Goal: Transaction & Acquisition: Purchase product/service

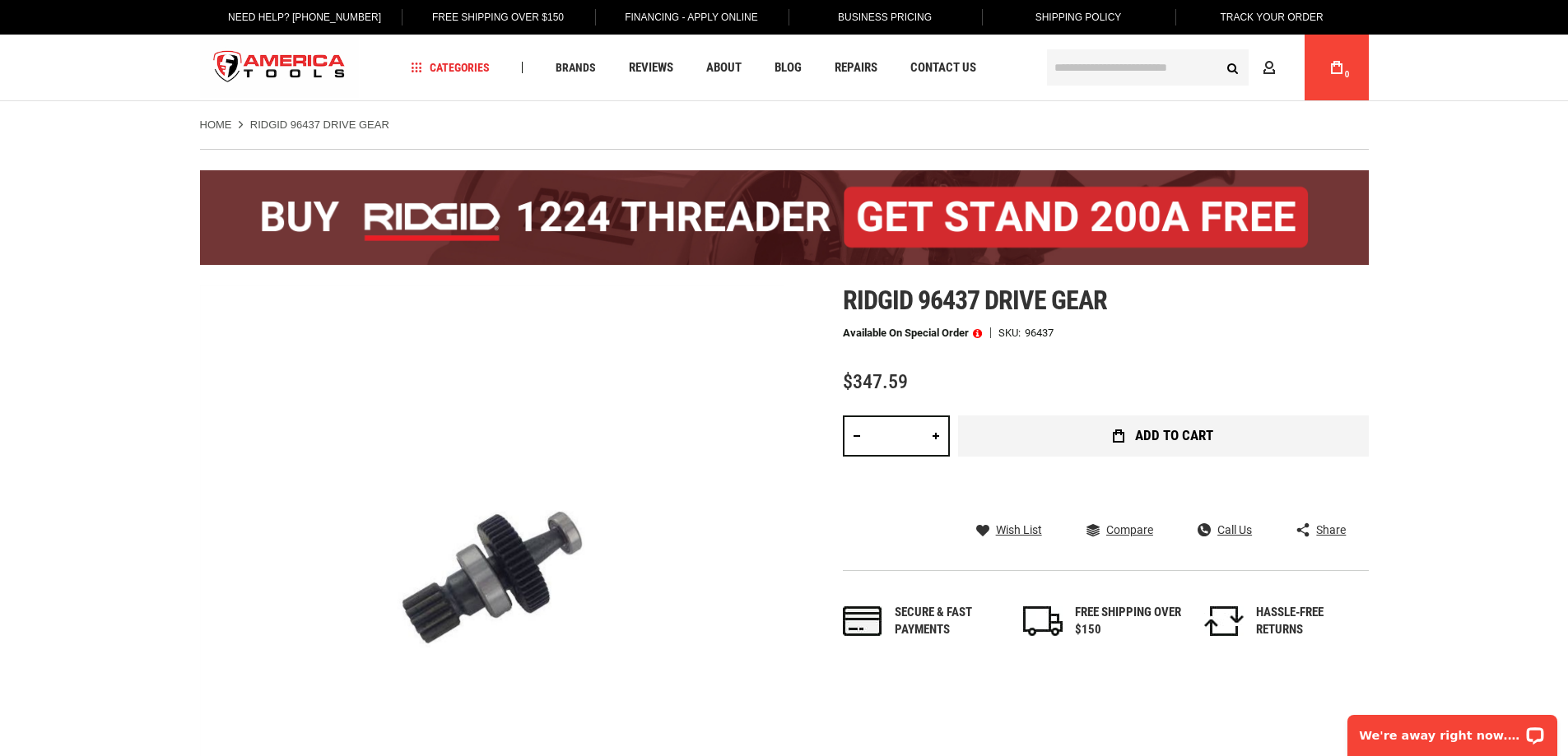
click at [1153, 440] on span "Add to Cart" at bounding box center [1174, 436] width 79 height 14
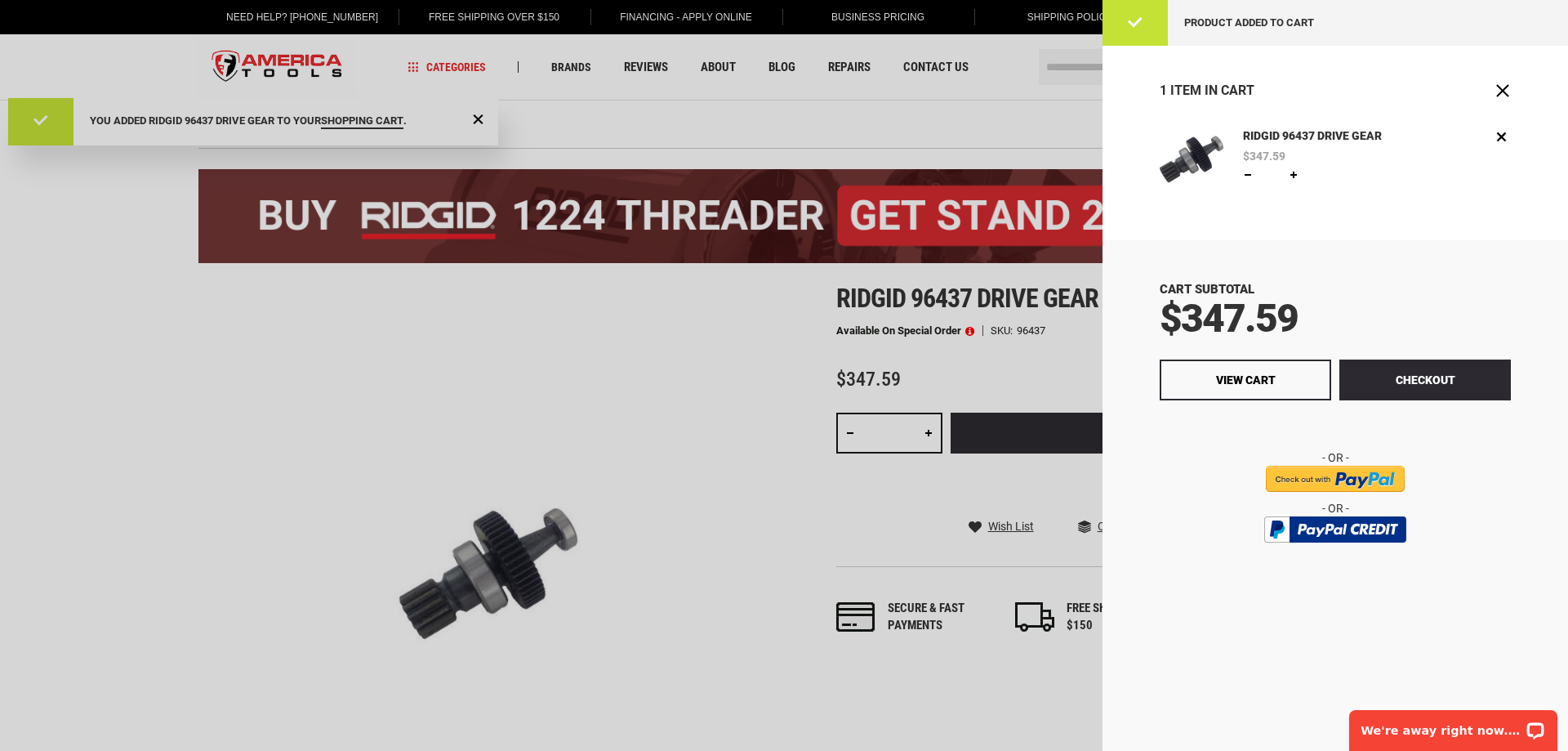
click at [274, 313] on div at bounding box center [784, 375] width 1568 height 751
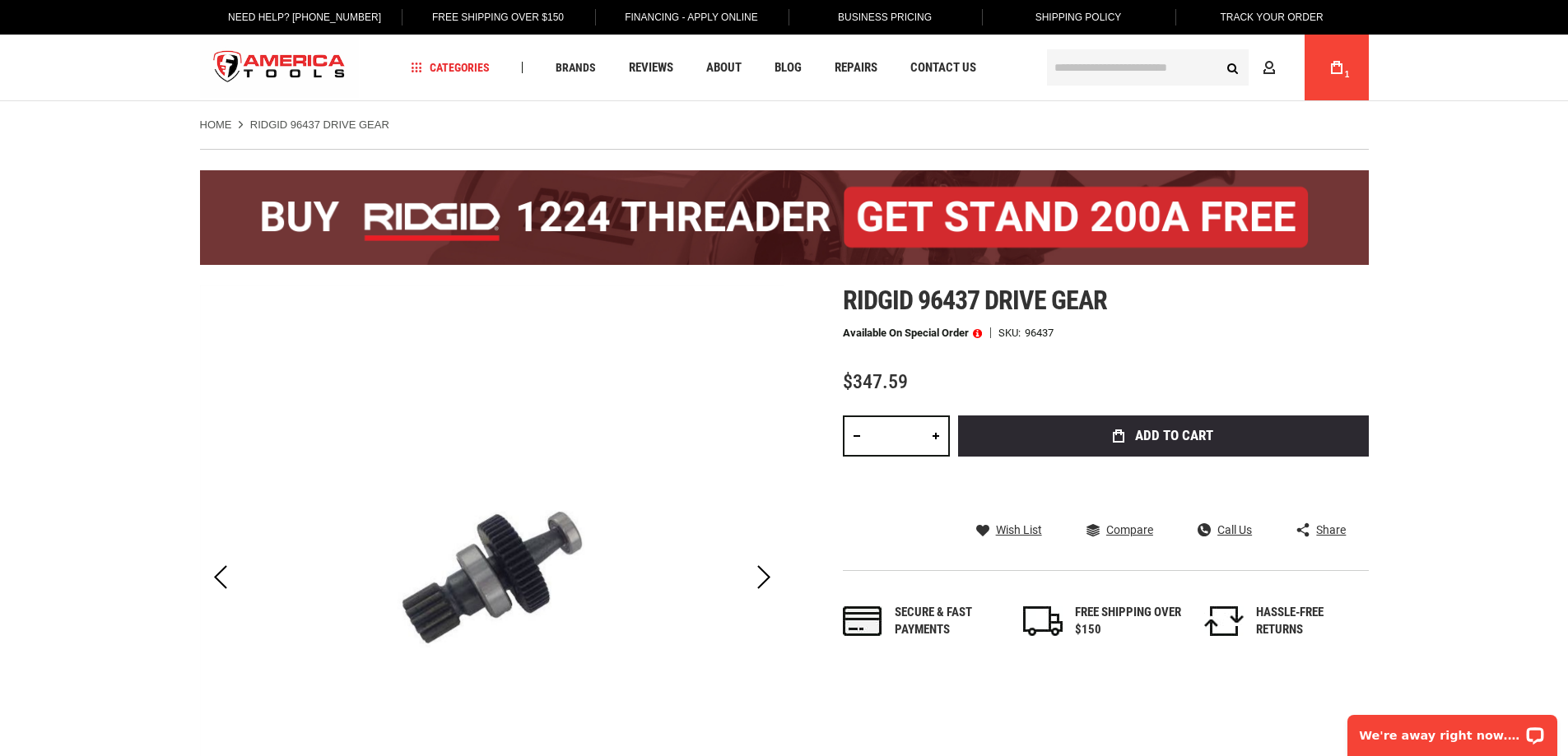
click at [1342, 69] on icon at bounding box center [1337, 68] width 12 height 14
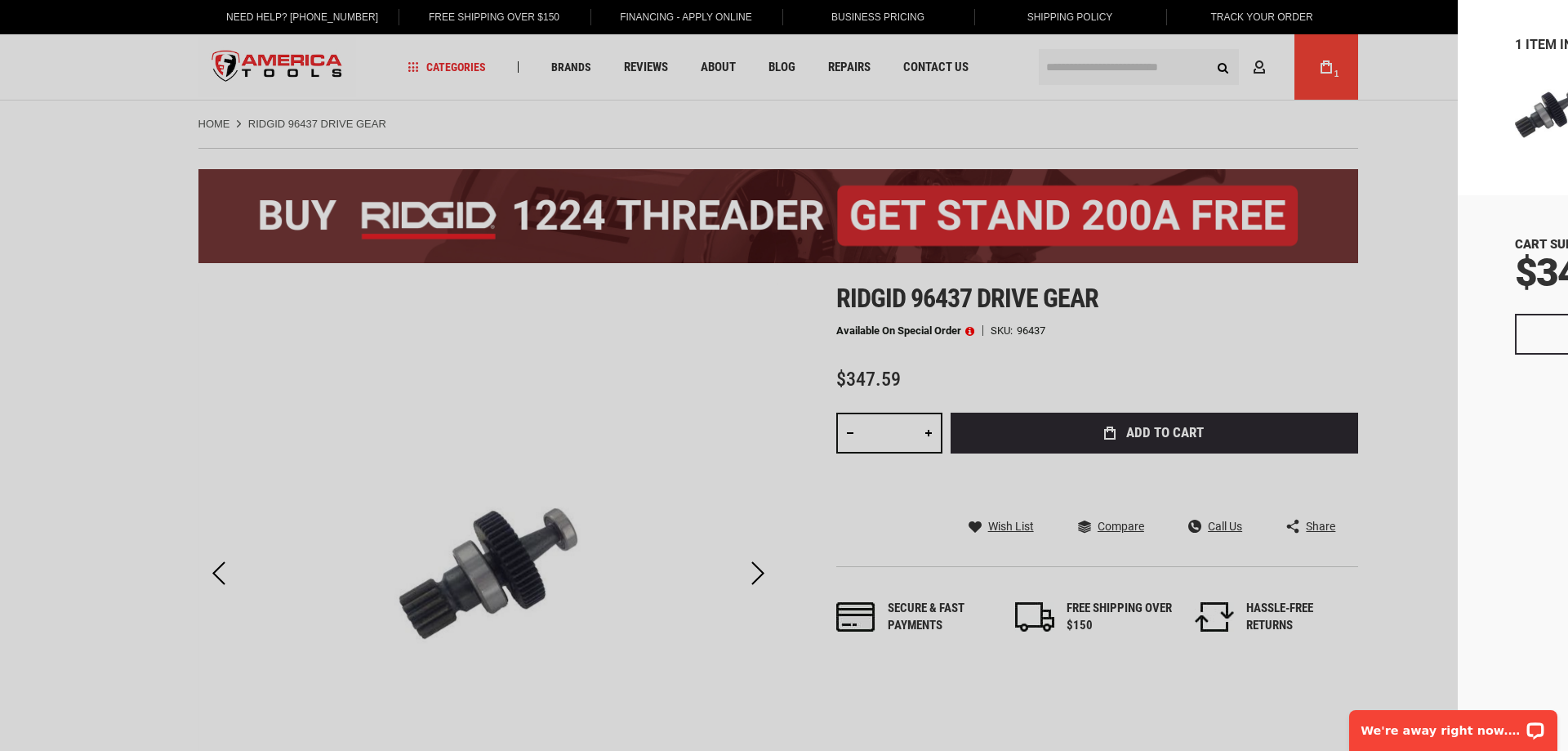
click at [1414, 333] on button "Checkout" at bounding box center [1425, 334] width 172 height 40
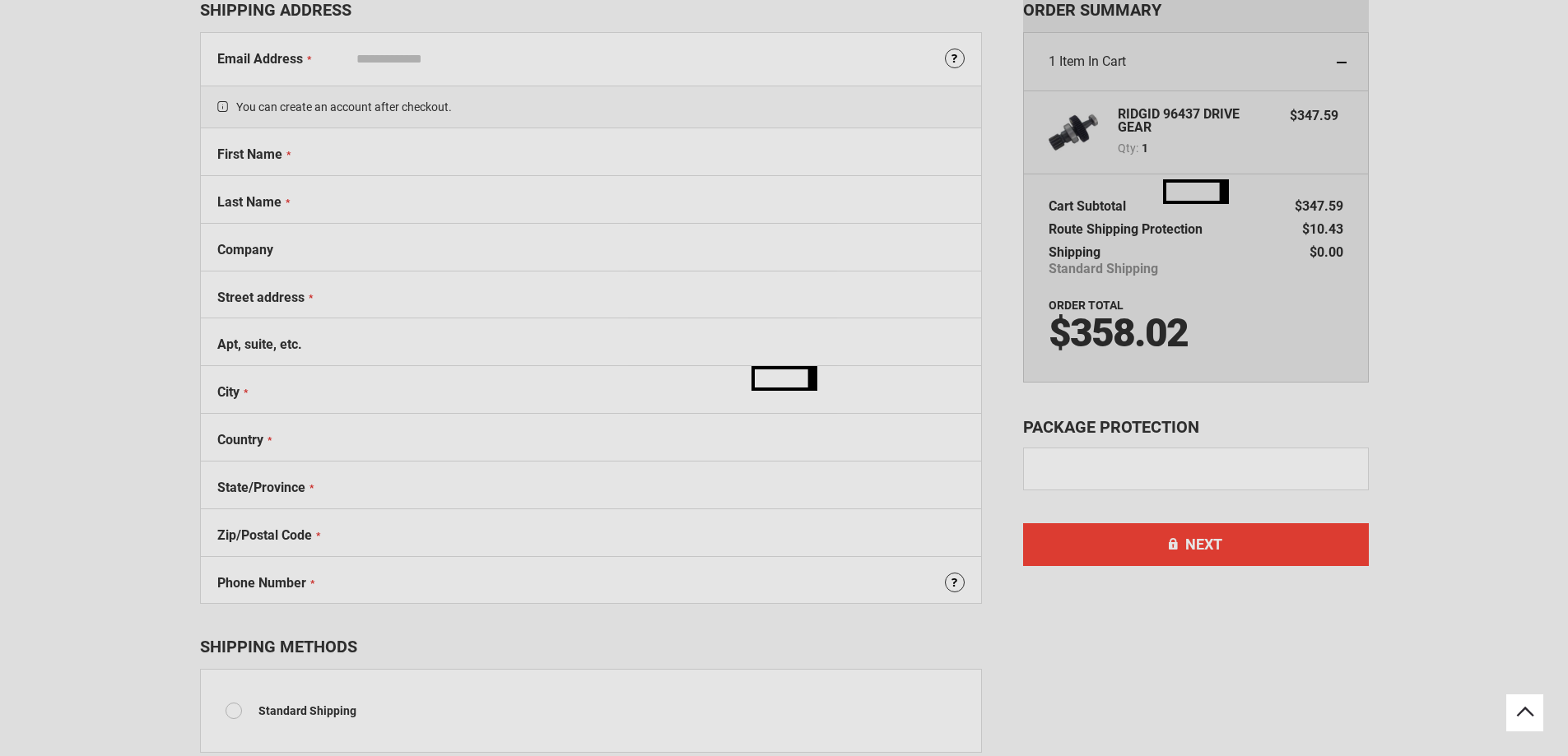
select select "**"
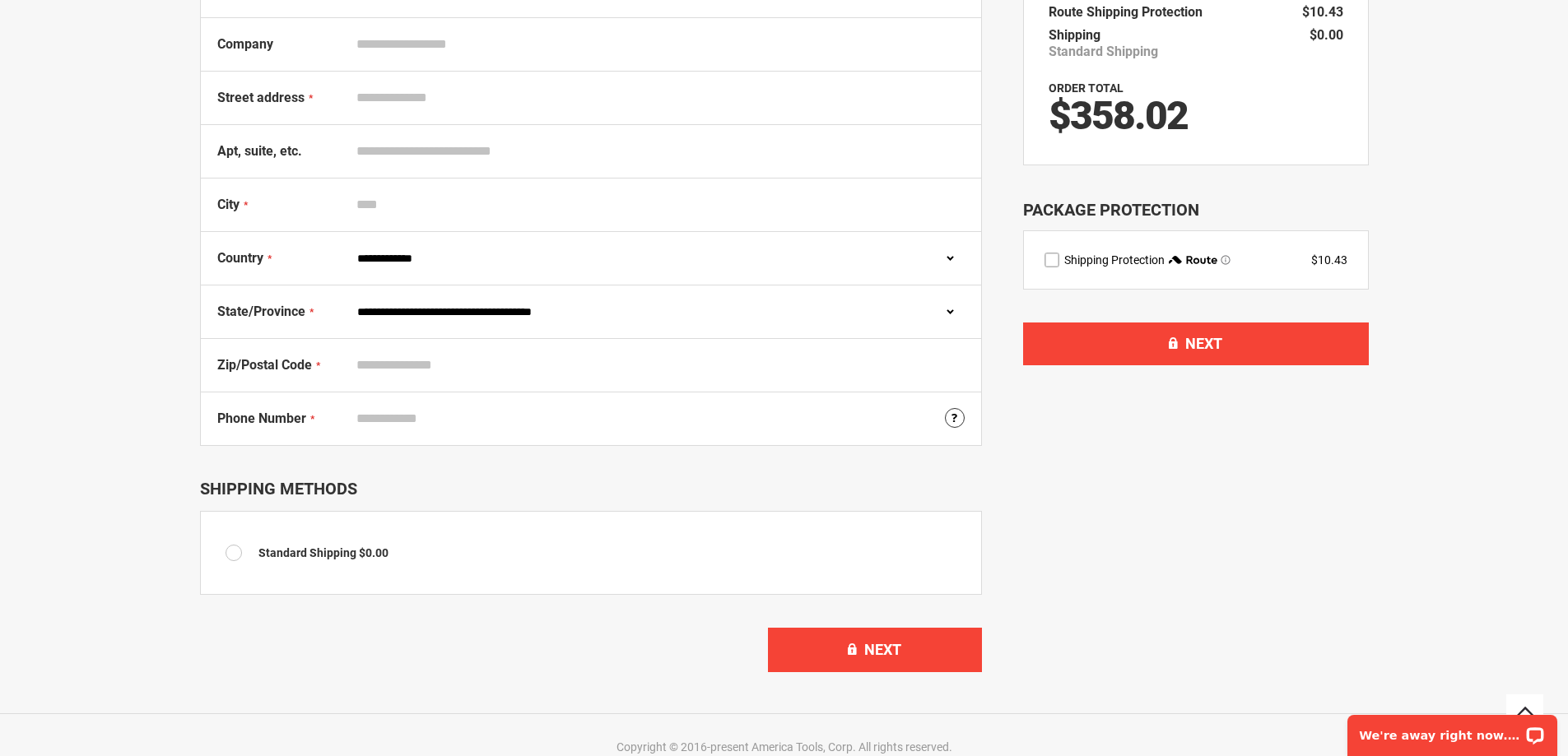
scroll to position [354, 0]
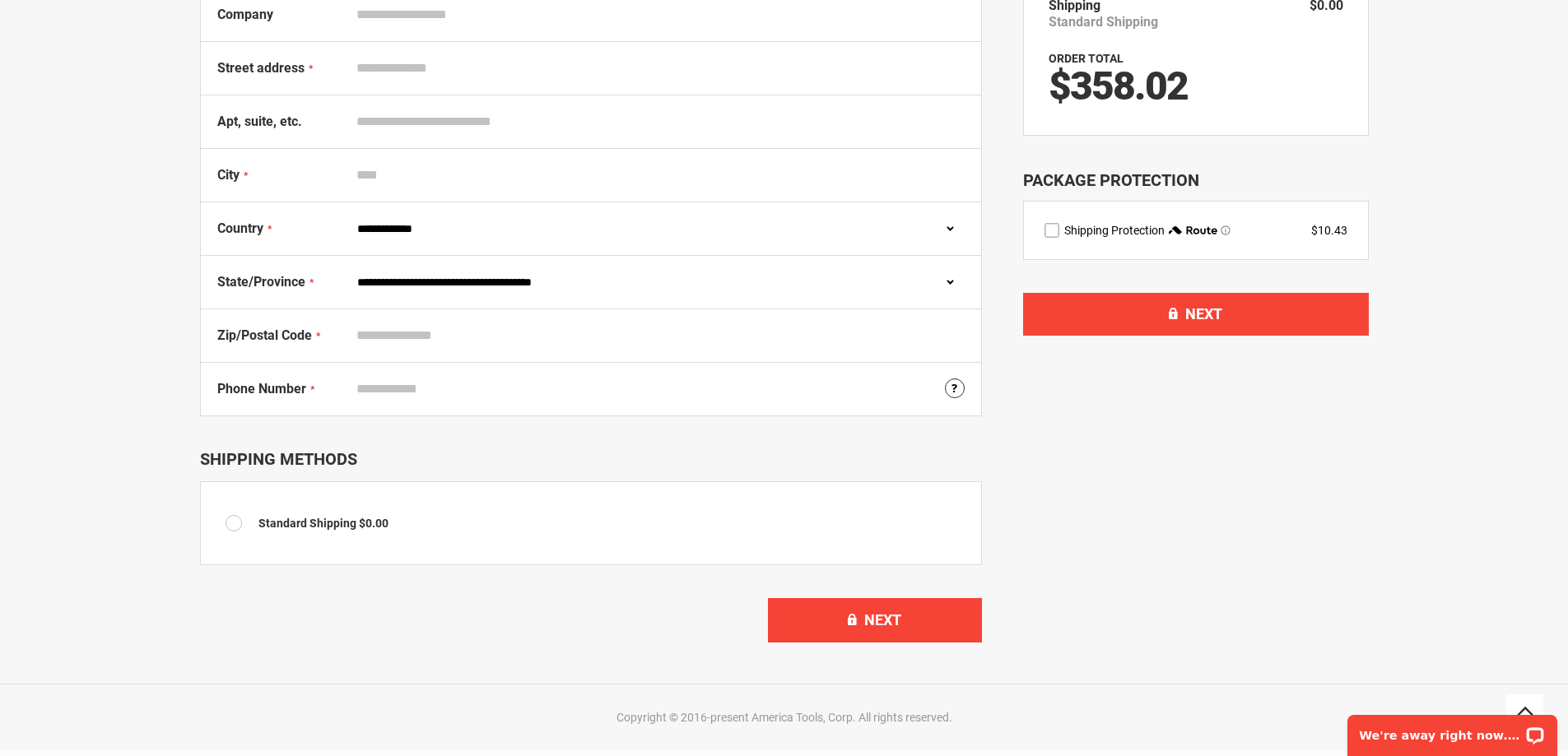
click at [315, 524] on span "Standard Shipping" at bounding box center [307, 523] width 98 height 14
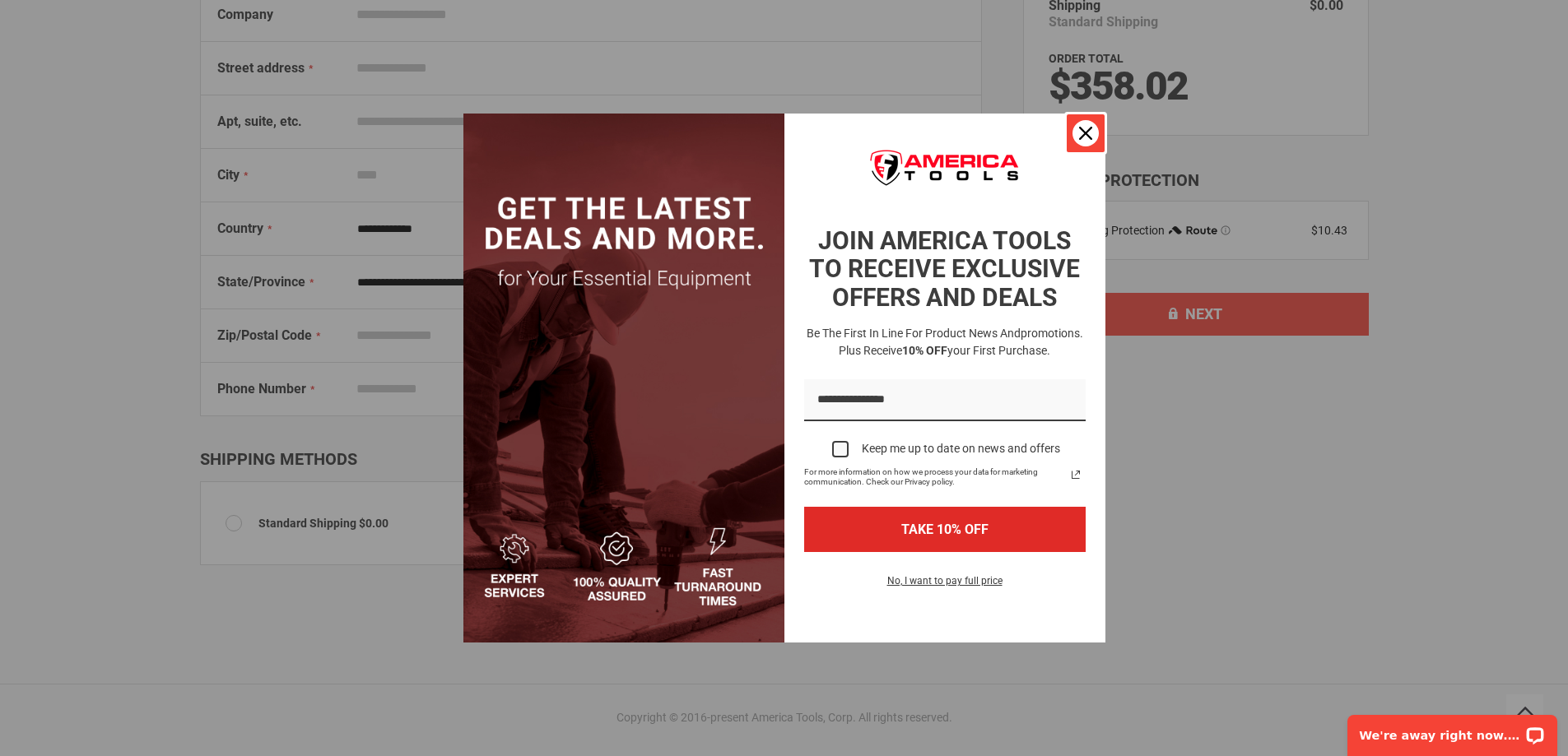
click at [1090, 129] on icon "close icon" at bounding box center [1085, 134] width 14 height 14
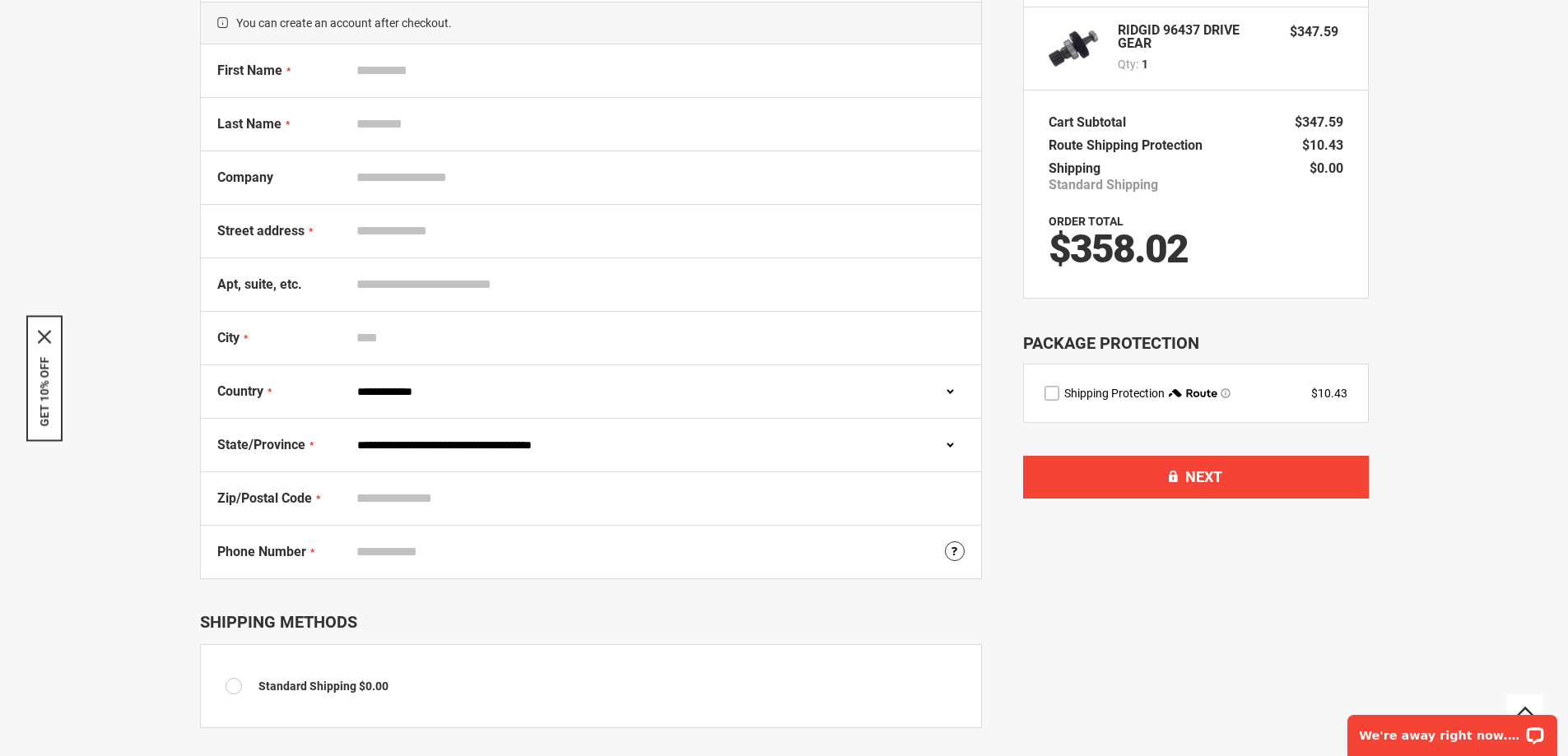
scroll to position [190, 0]
